Goal: Task Accomplishment & Management: Complete application form

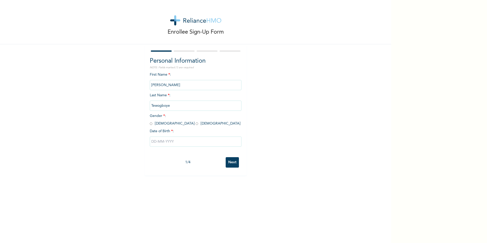
drag, startPoint x: 150, startPoint y: 124, endPoint x: 155, endPoint y: 124, distance: 5.6
click at [150, 124] on input "radio" at bounding box center [151, 123] width 3 height 5
radio input "true"
click at [192, 143] on input "text" at bounding box center [196, 142] width 92 height 10
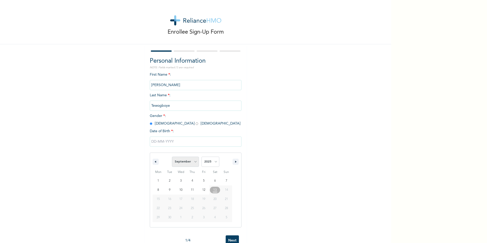
click at [184, 163] on select "January February March April May June July August September October November De…" at bounding box center [185, 162] width 27 height 10
select select "3"
click at [172, 157] on select "January February March April May June July August September October November De…" at bounding box center [185, 162] width 27 height 10
click at [209, 165] on select "2025 2024 2023 2022 2021 2020 2019 2018 2017 2016 2015 2014 2013 2012 2011 2010…" at bounding box center [210, 162] width 18 height 10
select select "1992"
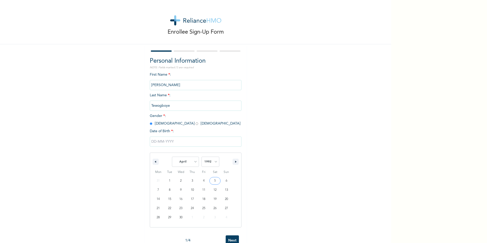
click at [201, 157] on select "2025 2024 2023 2022 2021 2020 2019 2018 2017 2016 2015 2014 2013 2012 2011 2010…" at bounding box center [210, 162] width 18 height 10
click at [197, 143] on input "text" at bounding box center [196, 142] width 92 height 10
click at [178, 142] on input "text" at bounding box center [196, 142] width 92 height 10
select select "8"
click at [209, 162] on select "2025 2024 2023 2022 2021 2020 2019 2018 2017 2016 2015 2014 2013 2012 2011 2010…" at bounding box center [210, 162] width 18 height 10
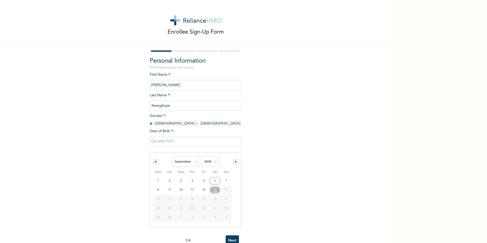
select select "1992"
click at [201, 157] on select "2025 2024 2023 2022 2021 2020 2019 2018 2017 2016 2015 2014 2013 2012 2011 2010…" at bounding box center [210, 162] width 18 height 10
click at [180, 162] on select "January February March April May June July August September October November De…" at bounding box center [185, 162] width 27 height 10
select select "3"
click at [172, 157] on select "January February March April May June July August September October November De…" at bounding box center [185, 162] width 27 height 10
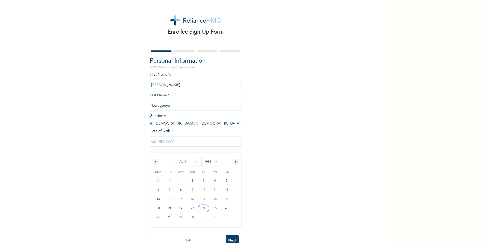
type input "[DATE]"
click at [230, 162] on input "Next" at bounding box center [232, 162] width 13 height 10
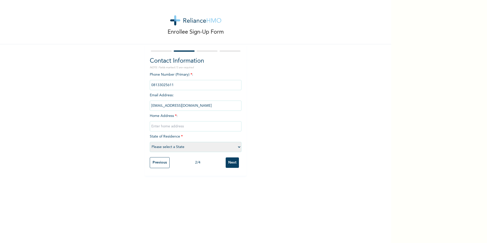
click at [173, 150] on select "Please select a State [PERSON_NAME] (FCT) [PERSON_NAME] Ibom [GEOGRAPHIC_DATA] …" at bounding box center [196, 147] width 92 height 10
click at [253, 106] on div "Enrollee Sign-Up Form Contact Information NOTE: Fields marked (*) are required …" at bounding box center [195, 88] width 391 height 176
click at [168, 150] on select "Please select a State [PERSON_NAME] (FCT) [PERSON_NAME] Ibom [GEOGRAPHIC_DATA] …" at bounding box center [196, 147] width 92 height 10
select select "25"
click at [150, 142] on select "Please select a State [PERSON_NAME] (FCT) [PERSON_NAME] Ibom [GEOGRAPHIC_DATA] …" at bounding box center [196, 147] width 92 height 10
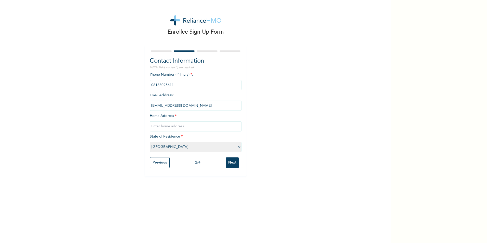
click at [166, 126] on input "text" at bounding box center [196, 126] width 92 height 10
type input "Sunray Close, [PERSON_NAME] Bus Stop, [GEOGRAPHIC_DATA], [GEOGRAPHIC_DATA], [GE…"
click at [231, 161] on input "Next" at bounding box center [232, 162] width 13 height 10
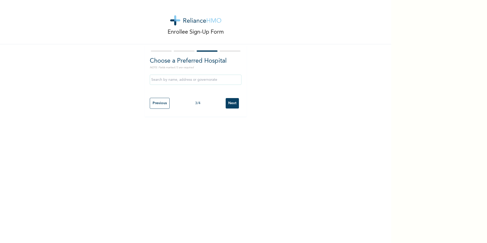
click at [198, 82] on input "text" at bounding box center [196, 80] width 92 height 10
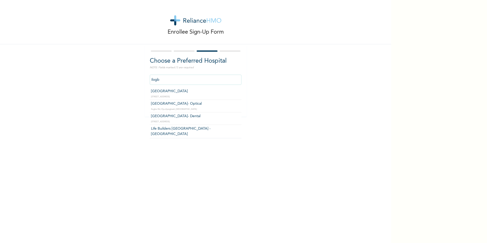
type input "[GEOGRAPHIC_DATA]"
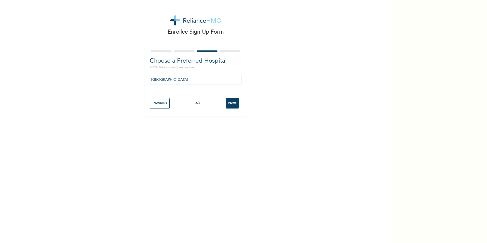
click at [231, 106] on input "Next" at bounding box center [232, 103] width 13 height 10
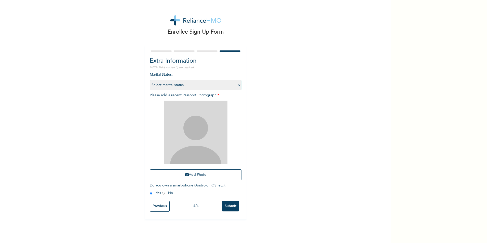
click at [207, 87] on select "Select marital status [DEMOGRAPHIC_DATA] Married [DEMOGRAPHIC_DATA] Widow/[DEMO…" at bounding box center [196, 85] width 92 height 10
select select "2"
click at [150, 80] on select "Select marital status [DEMOGRAPHIC_DATA] Married [DEMOGRAPHIC_DATA] Widow/[DEMO…" at bounding box center [196, 85] width 92 height 10
click at [192, 174] on button "Add Photo" at bounding box center [196, 174] width 92 height 11
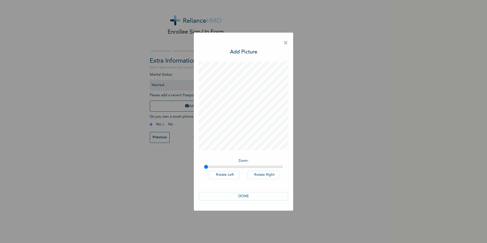
click at [243, 195] on button "DONE" at bounding box center [243, 196] width 89 height 8
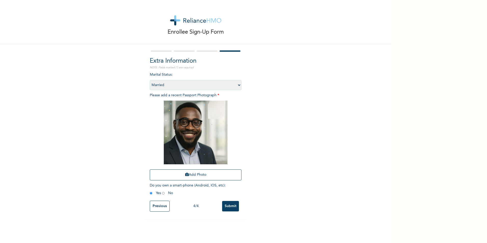
click at [229, 206] on input "Submit" at bounding box center [230, 206] width 17 height 10
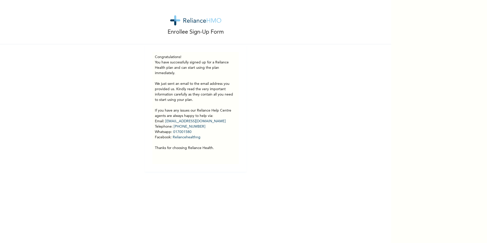
click at [325, 46] on div "Enrollee Sign-Up Form Congratulations! You have successfully signed up for a Re…" at bounding box center [195, 86] width 391 height 172
